Goal: Information Seeking & Learning: Learn about a topic

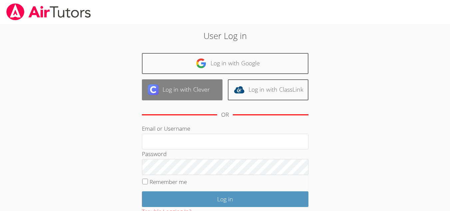
click at [202, 92] on link "Log in with Clever" at bounding box center [182, 89] width 81 height 21
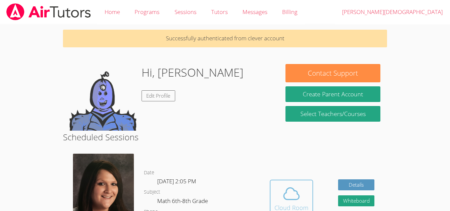
click at [301, 189] on span at bounding box center [291, 193] width 34 height 19
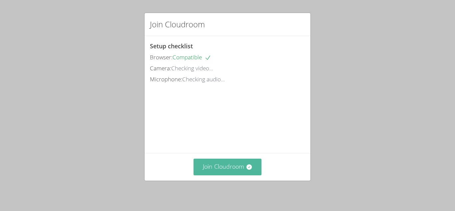
click at [237, 164] on button "Join Cloudroom" at bounding box center [227, 166] width 68 height 16
click at [204, 159] on button "Join Cloudroom" at bounding box center [227, 166] width 68 height 16
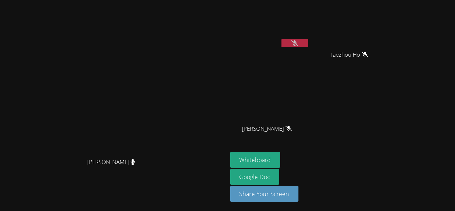
click at [298, 43] on icon at bounding box center [294, 43] width 7 height 6
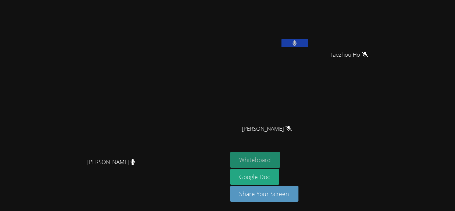
click at [280, 159] on button "Whiteboard" at bounding box center [255, 160] width 50 height 16
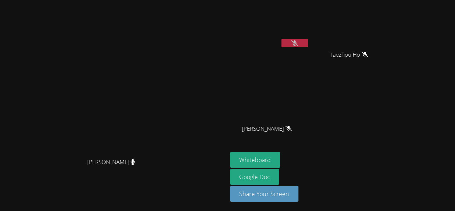
click at [391, 25] on video at bounding box center [351, 25] width 79 height 45
click at [391, 29] on video at bounding box center [351, 25] width 79 height 45
click at [391, 28] on video at bounding box center [351, 25] width 79 height 45
click at [309, 114] on video at bounding box center [269, 99] width 79 height 45
click at [309, 115] on video at bounding box center [269, 99] width 79 height 45
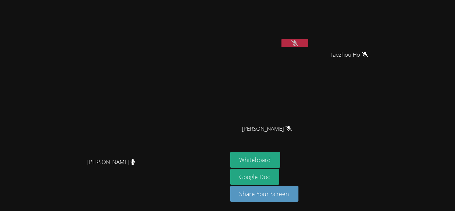
click at [309, 114] on video at bounding box center [269, 99] width 79 height 45
click at [308, 46] on button at bounding box center [294, 43] width 27 height 8
click at [163, 107] on video at bounding box center [114, 92] width 100 height 125
click at [308, 46] on button at bounding box center [294, 43] width 27 height 8
click at [297, 45] on icon at bounding box center [294, 43] width 4 height 6
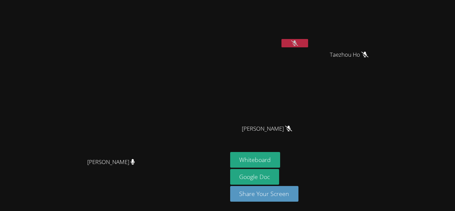
click at [64, 77] on video at bounding box center [114, 92] width 100 height 125
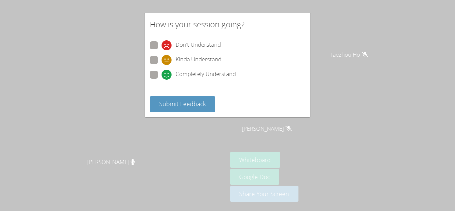
click at [186, 69] on div "Don't Understand Kinda Understand Completely Understand" at bounding box center [227, 61] width 155 height 41
click at [206, 86] on div "Don't Understand Kinda Understand Completely Understand" at bounding box center [227, 63] width 166 height 55
click at [221, 74] on span "Completely Understand" at bounding box center [205, 75] width 60 height 10
click at [167, 74] on input "Completely Understand" at bounding box center [164, 74] width 6 height 6
radio input "true"
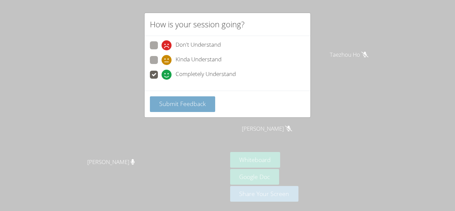
click at [196, 99] on button "Submit Feedback" at bounding box center [182, 104] width 65 height 16
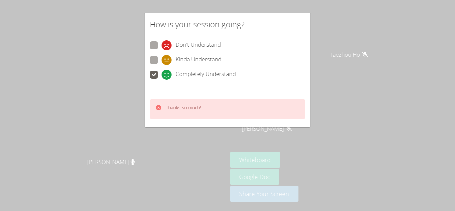
click at [202, 57] on span "Kinda Understand" at bounding box center [198, 60] width 46 height 10
click at [167, 57] on input "Kinda Understand" at bounding box center [164, 59] width 6 height 6
radio input "true"
click at [209, 45] on span "Don't Understand" at bounding box center [197, 45] width 45 height 10
click at [167, 45] on input "Don't Understand" at bounding box center [164, 44] width 6 height 6
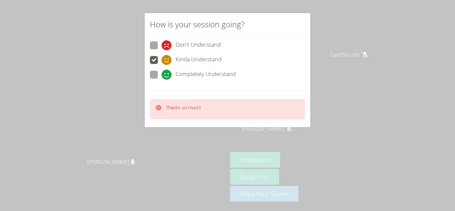
radio input "true"
